Goal: Browse casually: Explore the website without a specific task or goal

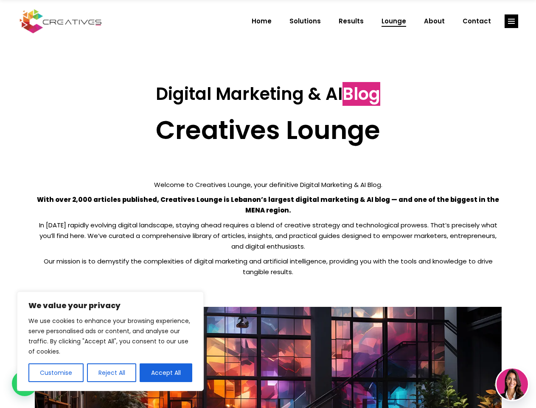
click at [268, 204] on p "With over 2,000 articles published, Creatives Lounge is Lebanon’s largest digit…" at bounding box center [268, 204] width 467 height 21
click at [56, 372] on button "Customise" at bounding box center [55, 372] width 55 height 19
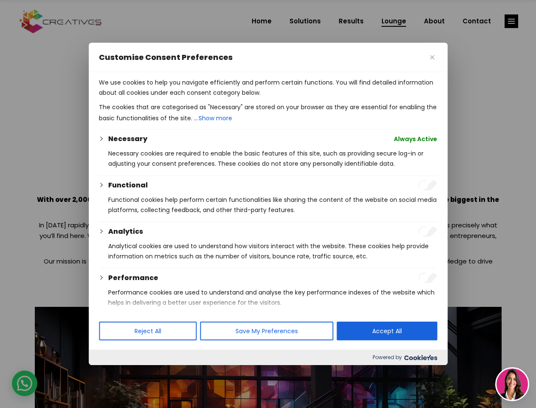
click at [111, 372] on div at bounding box center [268, 204] width 536 height 408
click at [166, 98] on p "We use cookies to help you navigate efficiently and perform certain functions. …" at bounding box center [268, 87] width 338 height 20
click at [512, 21] on div at bounding box center [268, 204] width 536 height 408
click at [512, 384] on img at bounding box center [512, 383] width 31 height 31
